Goal: Find specific page/section

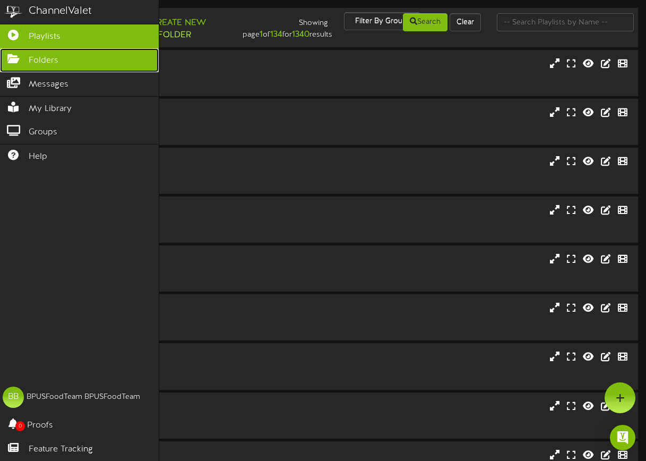
click at [23, 54] on icon at bounding box center [13, 58] width 27 height 8
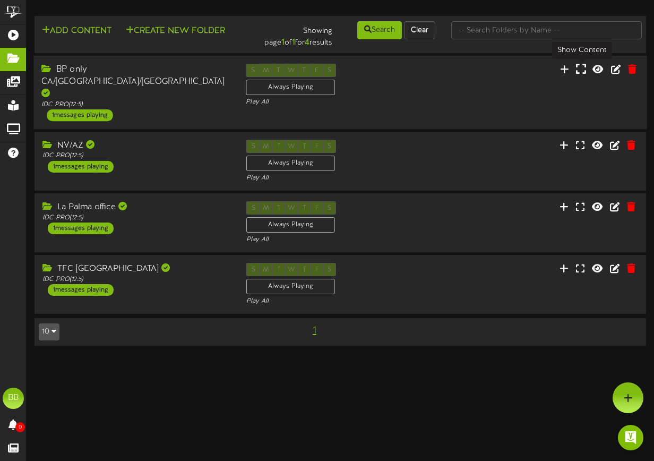
click at [580, 71] on icon at bounding box center [581, 69] width 10 height 12
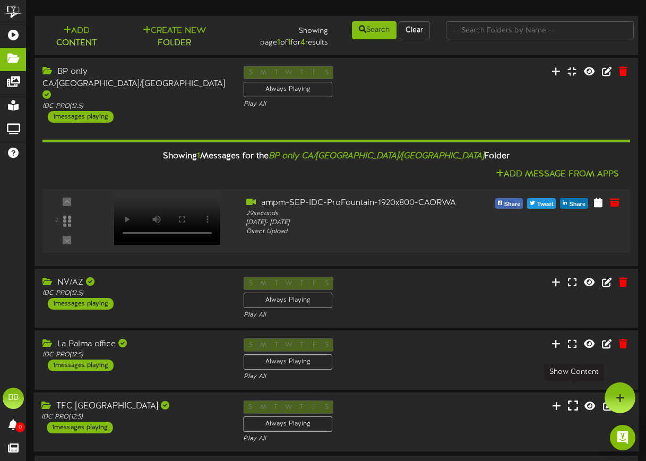
click at [572, 399] on icon at bounding box center [573, 405] width 10 height 12
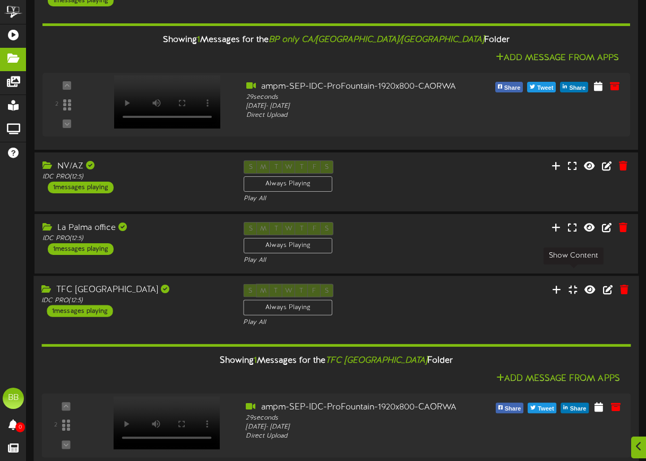
scroll to position [154, 0]
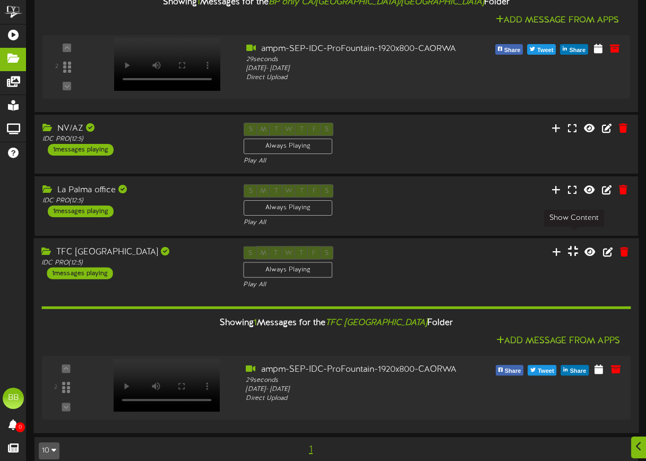
click at [573, 245] on icon at bounding box center [573, 251] width 10 height 12
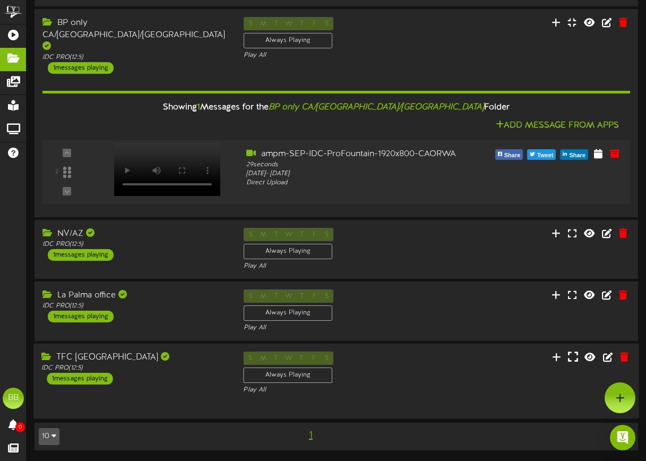
scroll to position [19, 0]
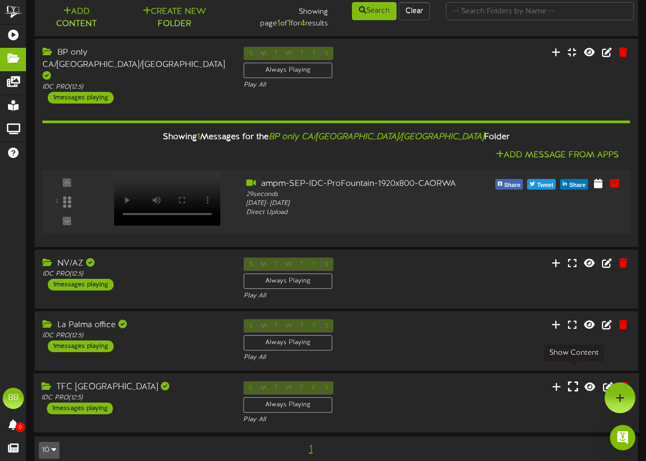
click at [569, 380] on icon at bounding box center [573, 386] width 10 height 12
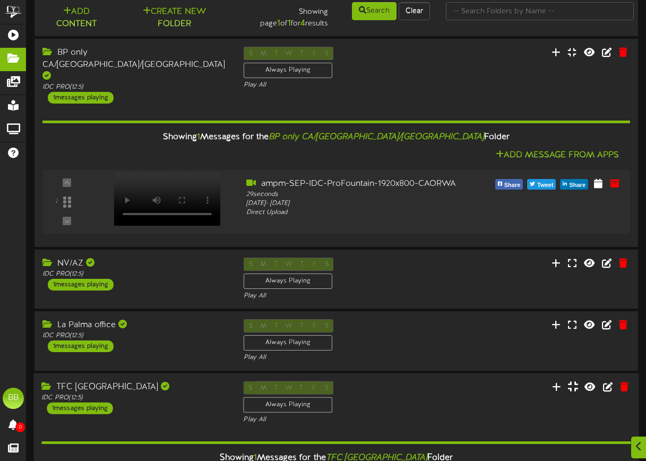
scroll to position [154, 0]
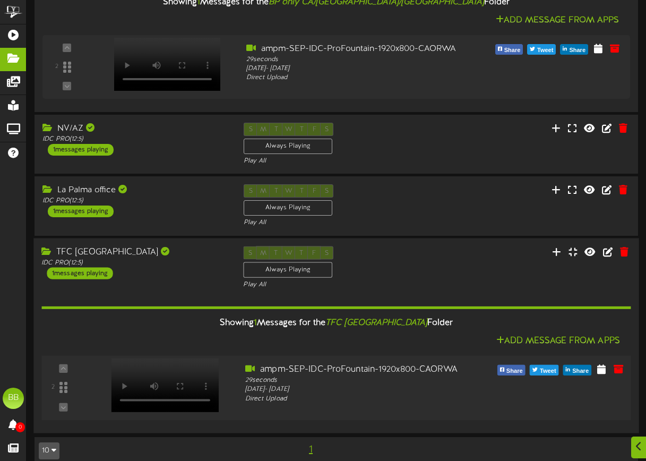
click at [178, 360] on div at bounding box center [164, 374] width 124 height 54
